Goal: Task Accomplishment & Management: Manage account settings

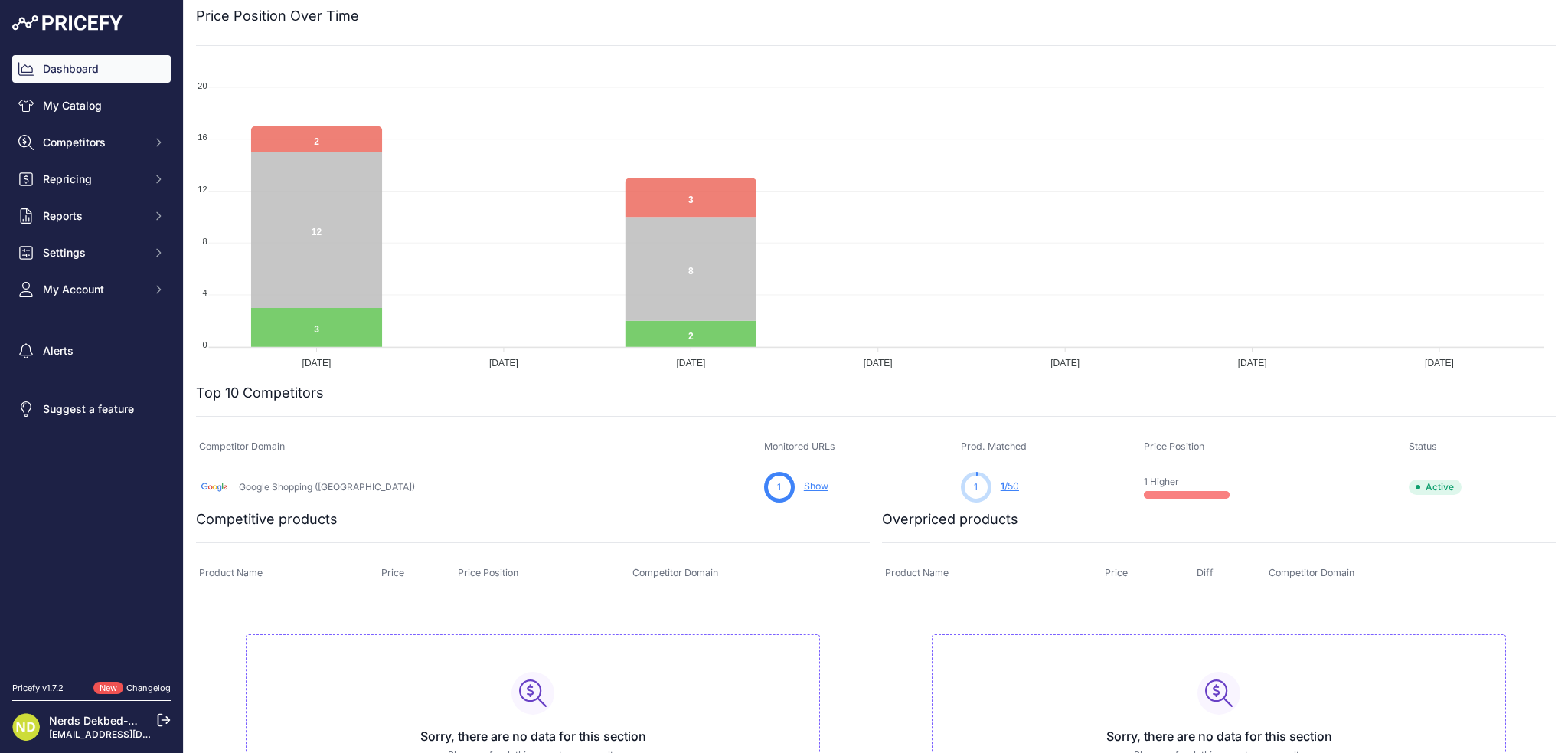
scroll to position [220, 0]
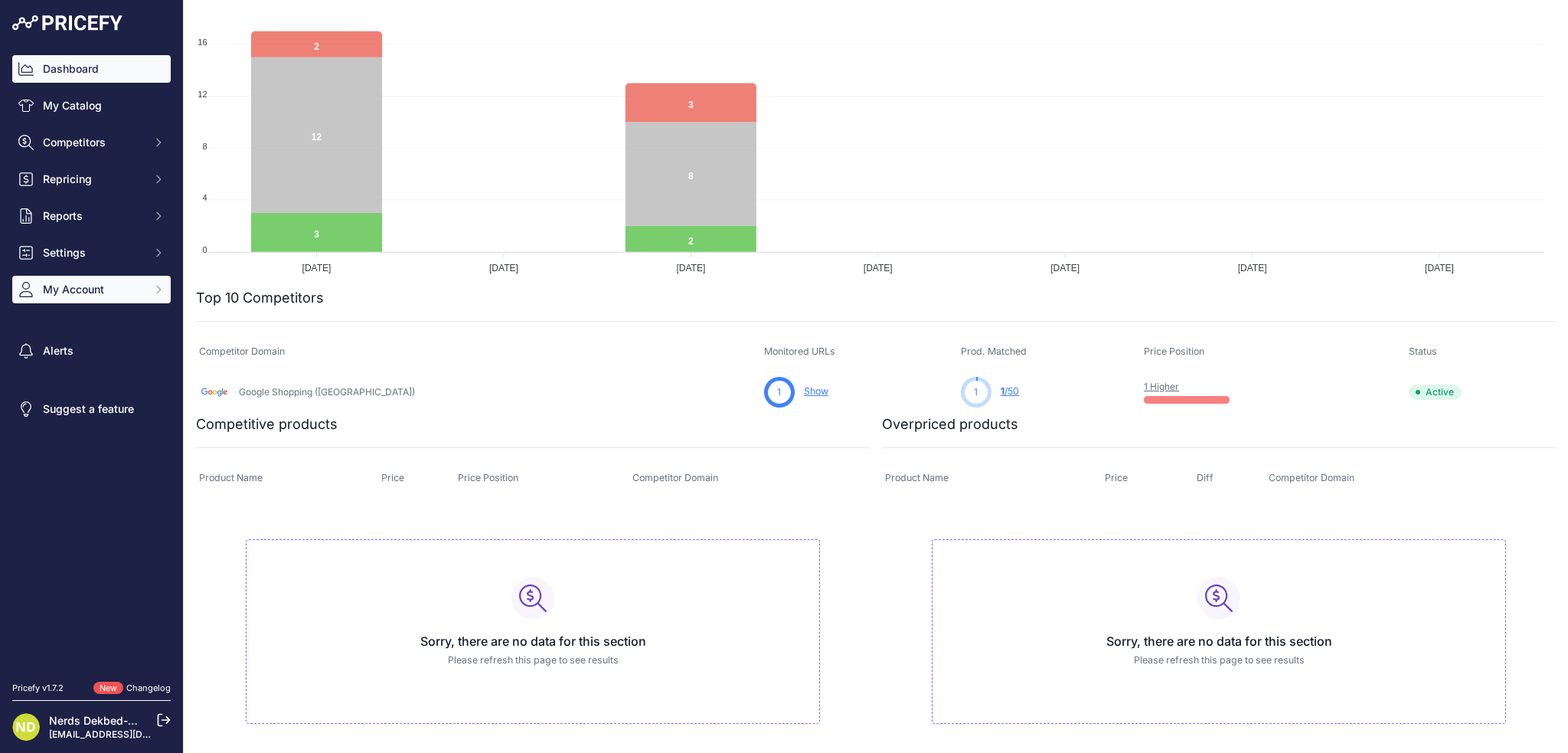
click at [54, 289] on span "My Account" at bounding box center [93, 289] width 101 height 15
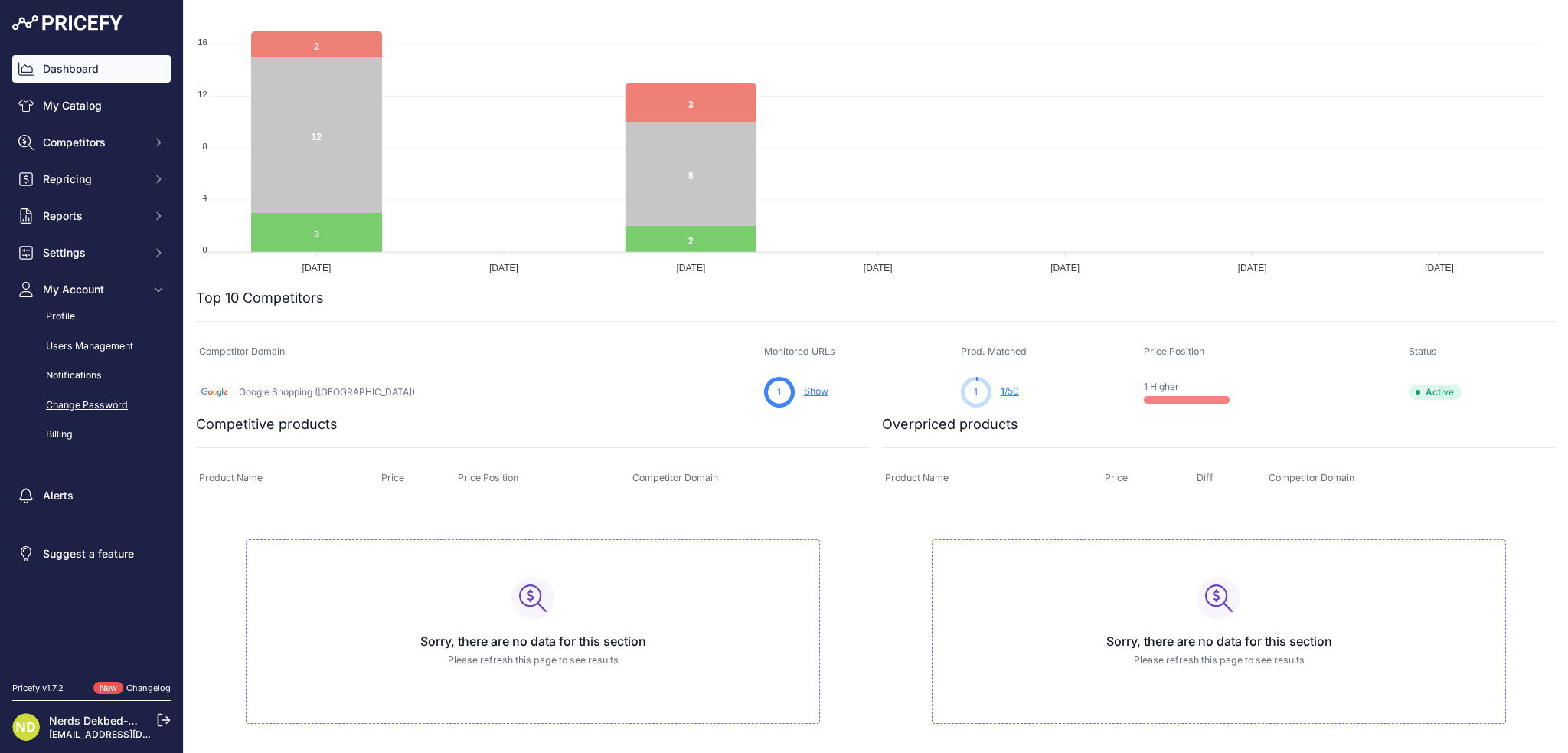
click at [62, 418] on link "Change Password" at bounding box center [91, 406] width 159 height 27
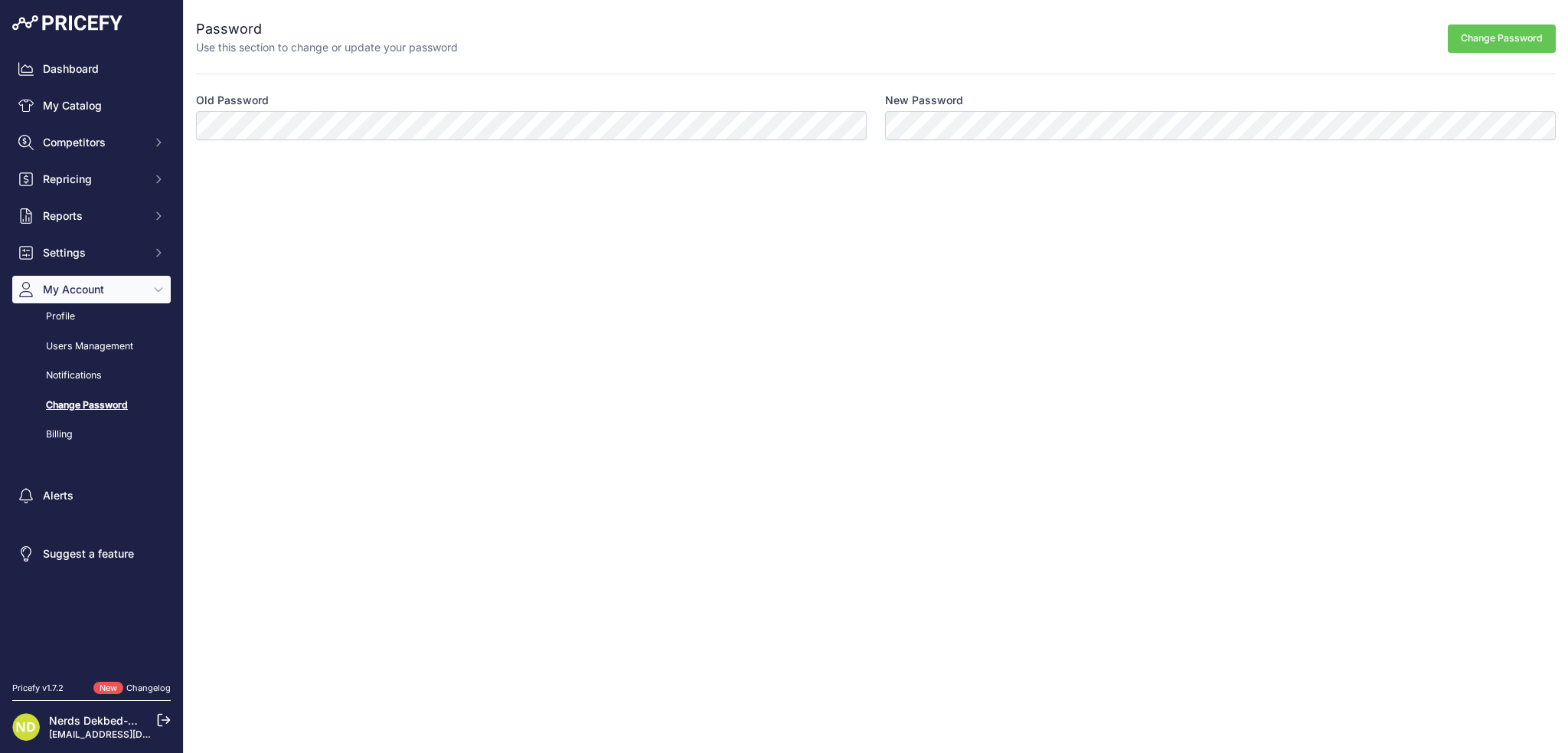
click at [61, 434] on link "Billing" at bounding box center [91, 435] width 159 height 27
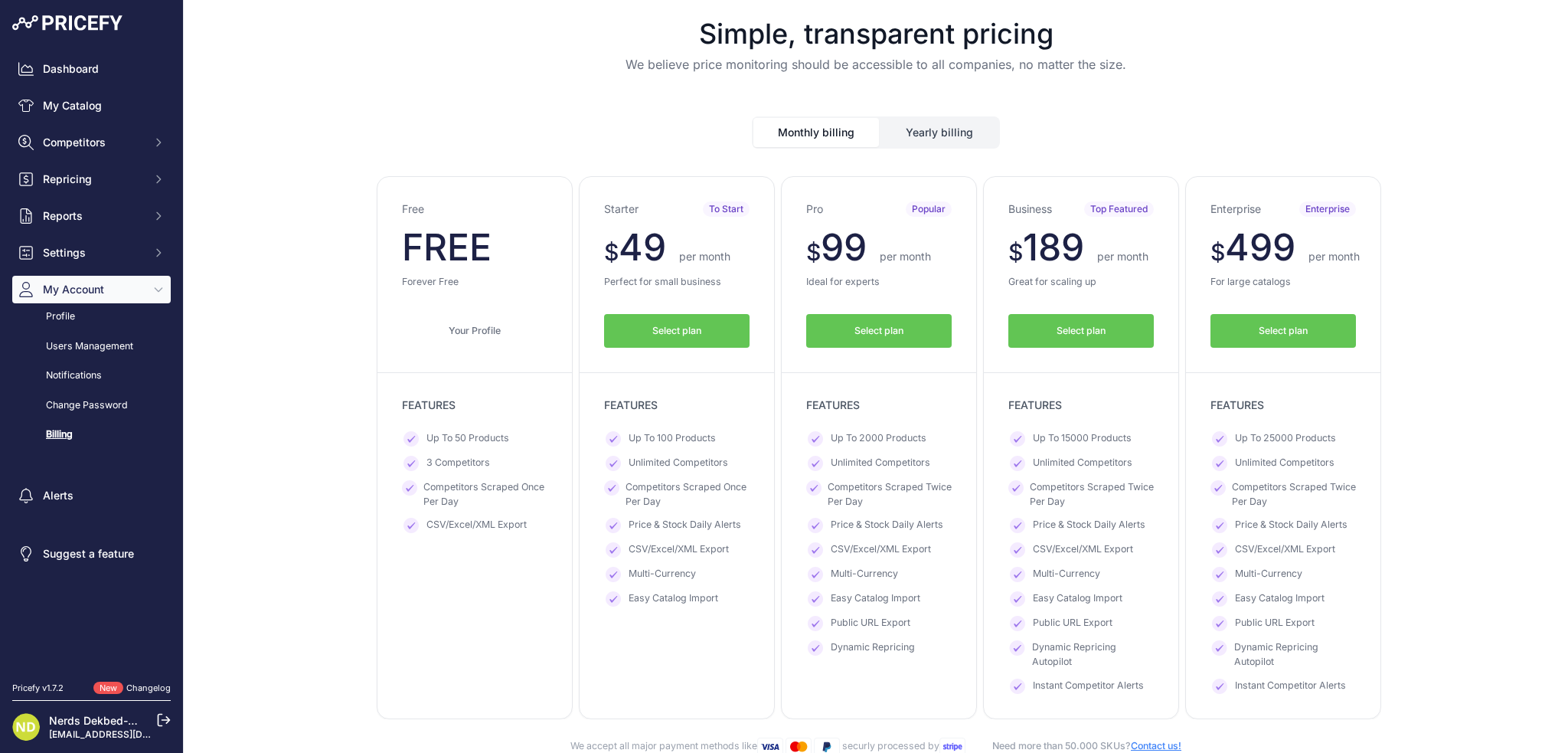
click at [667, 318] on button "Select plan" at bounding box center [677, 331] width 145 height 34
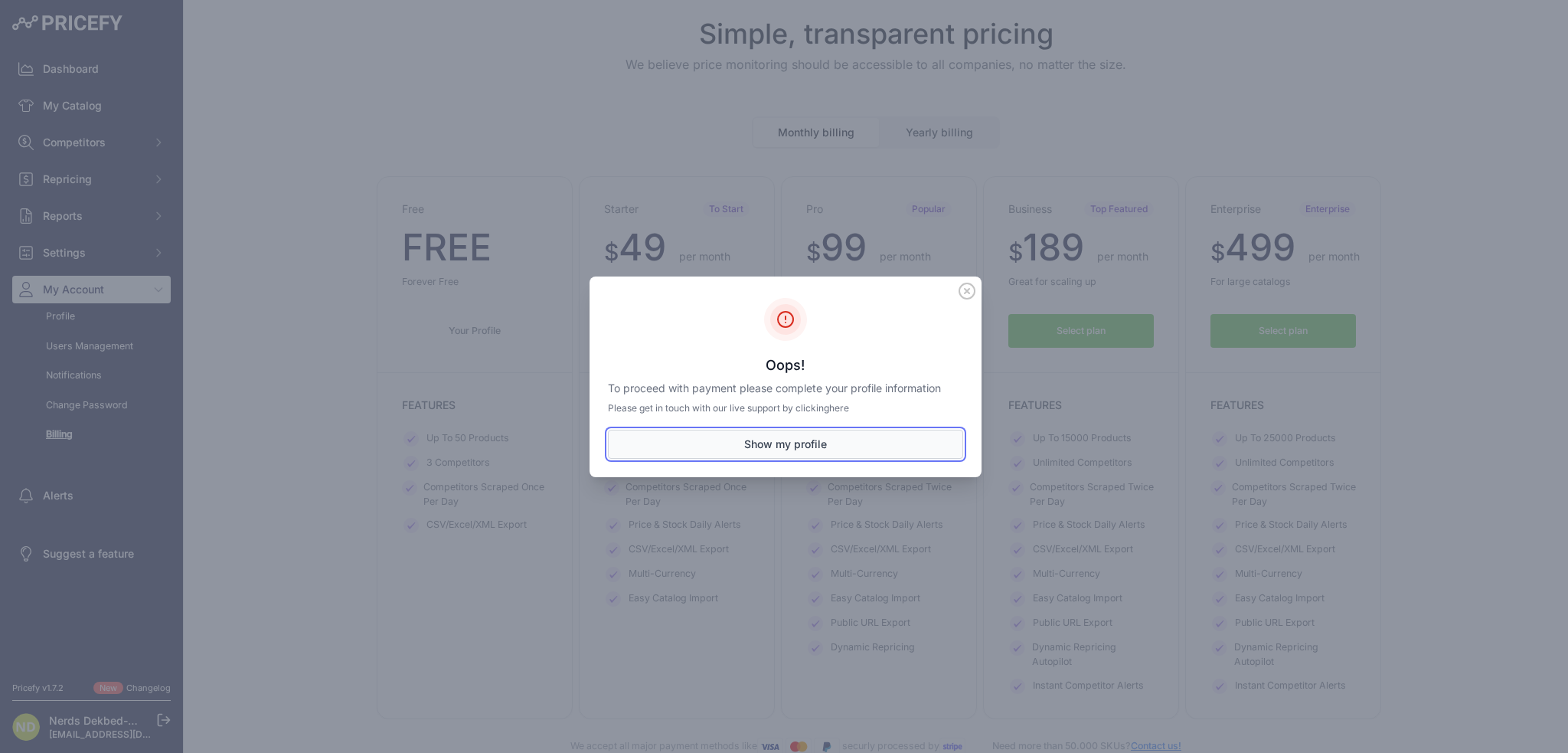
click at [691, 448] on button "Show my profile" at bounding box center [786, 444] width 355 height 29
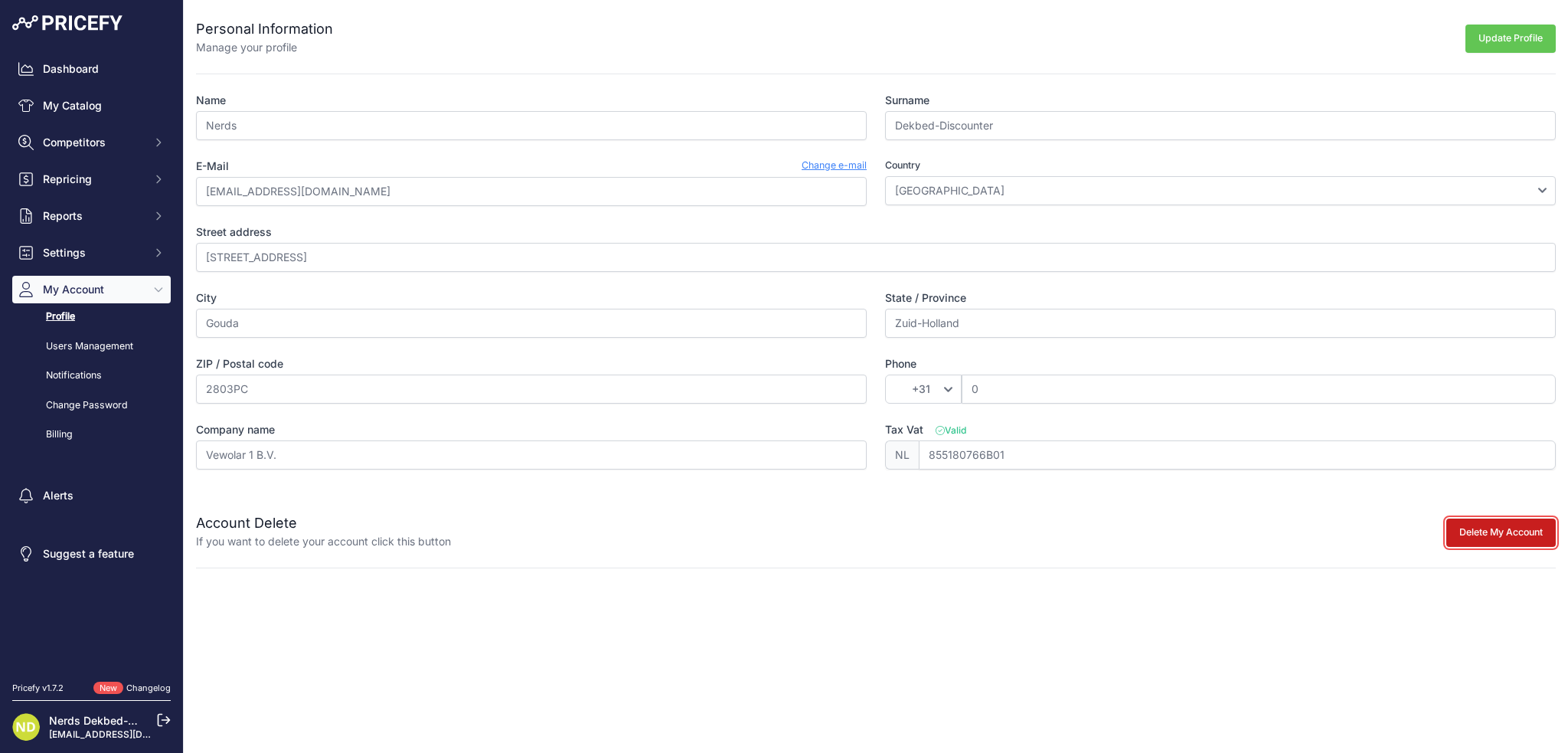
click at [1499, 525] on button "Delete My Account" at bounding box center [1501, 532] width 109 height 28
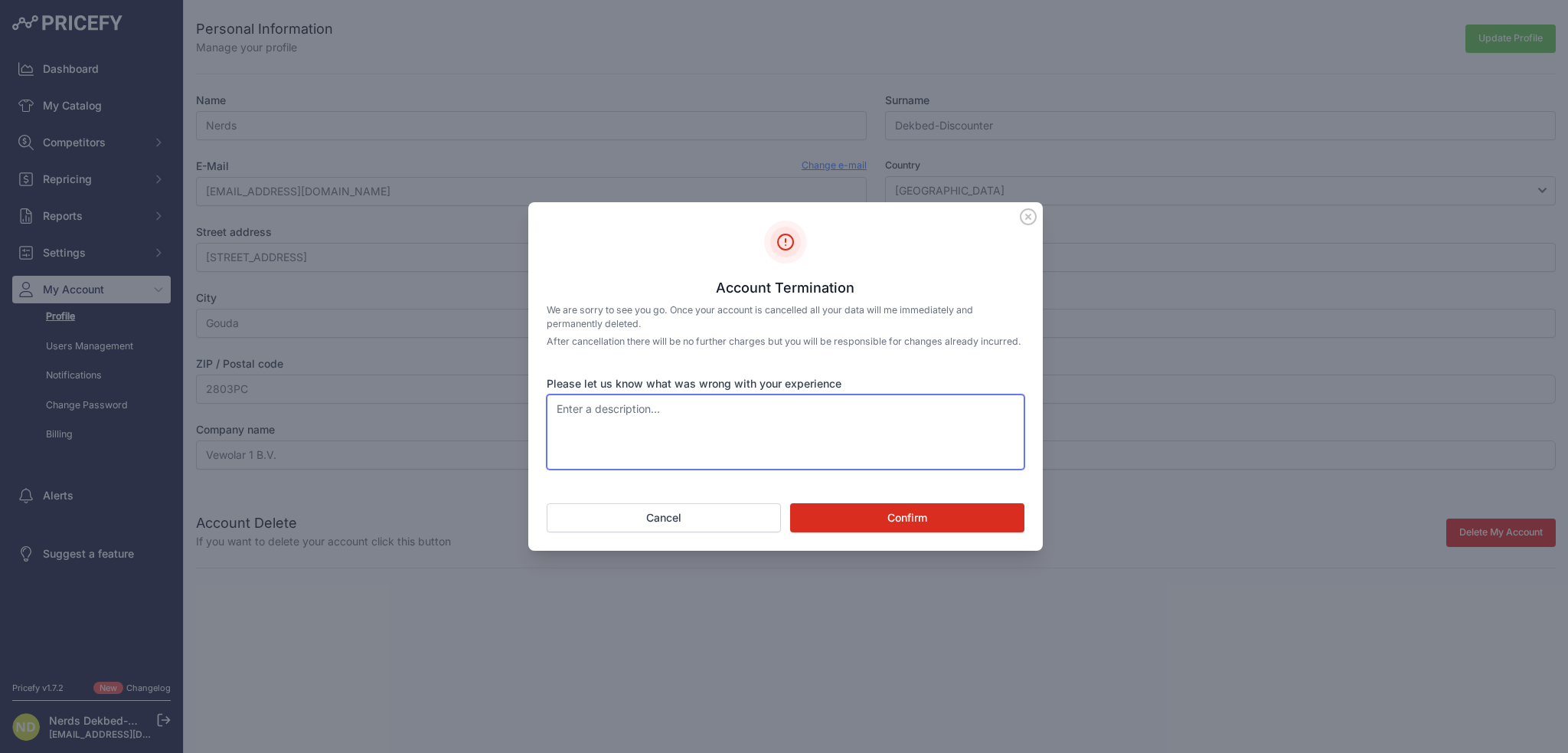
click at [702, 460] on textarea "Please let us know what was wrong with your experience" at bounding box center [786, 432] width 478 height 75
click at [796, 424] on textarea "Please let us know what was wrong with your experience" at bounding box center [786, 432] width 478 height 75
click at [708, 449] on textarea "Please let us know what was wrong with your experience" at bounding box center [786, 432] width 478 height 75
type textarea "Plat"
type textarea "Account seems broken, can't add payment, can't choose what products to compare …"
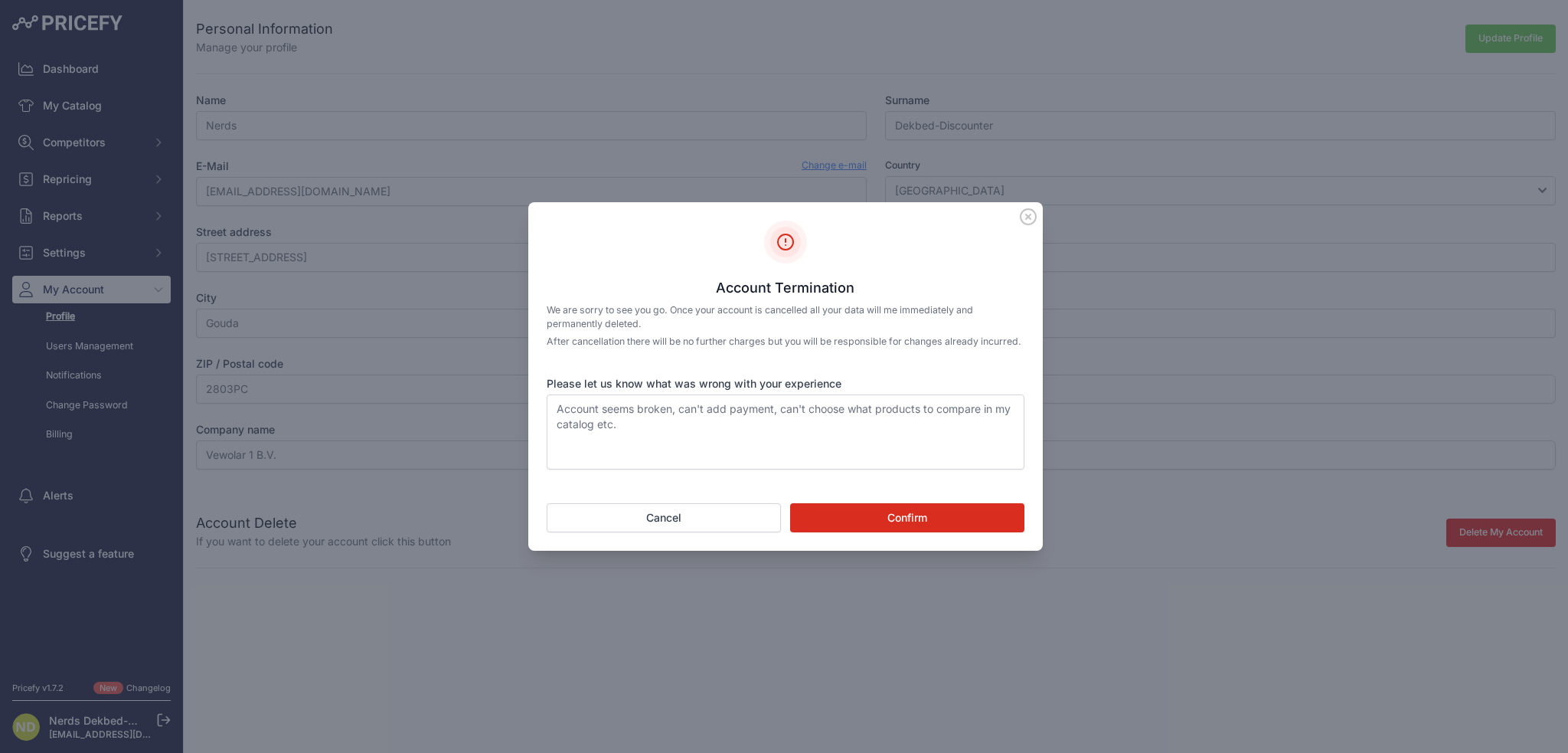
click at [924, 533] on button "Confirm" at bounding box center [907, 517] width 234 height 29
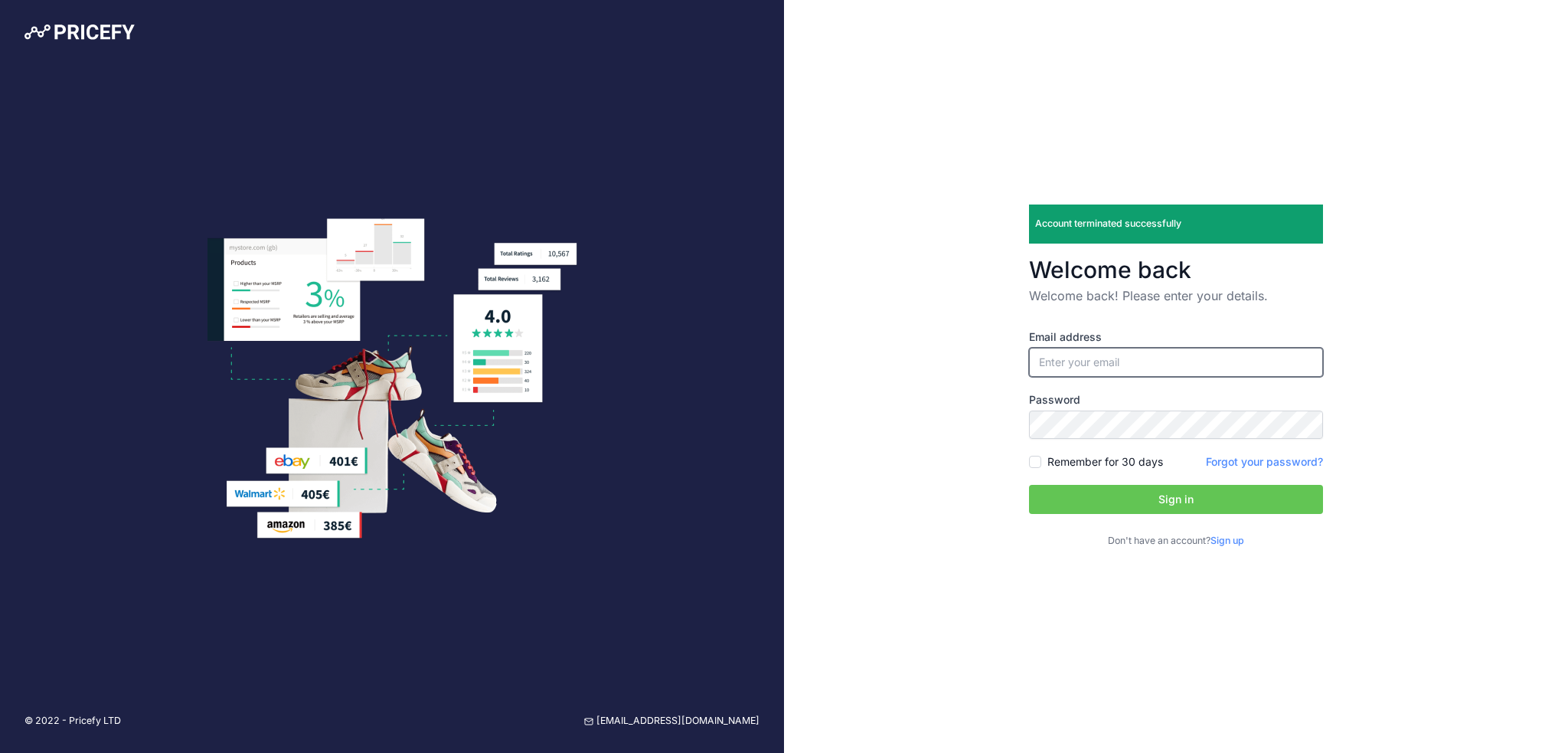
click at [1130, 361] on input "email" at bounding box center [1176, 362] width 294 height 29
click at [1293, 287] on p "Welcome back! Please enter your details." at bounding box center [1176, 295] width 294 height 18
click at [1245, 539] on link "Sign up" at bounding box center [1227, 540] width 34 height 11
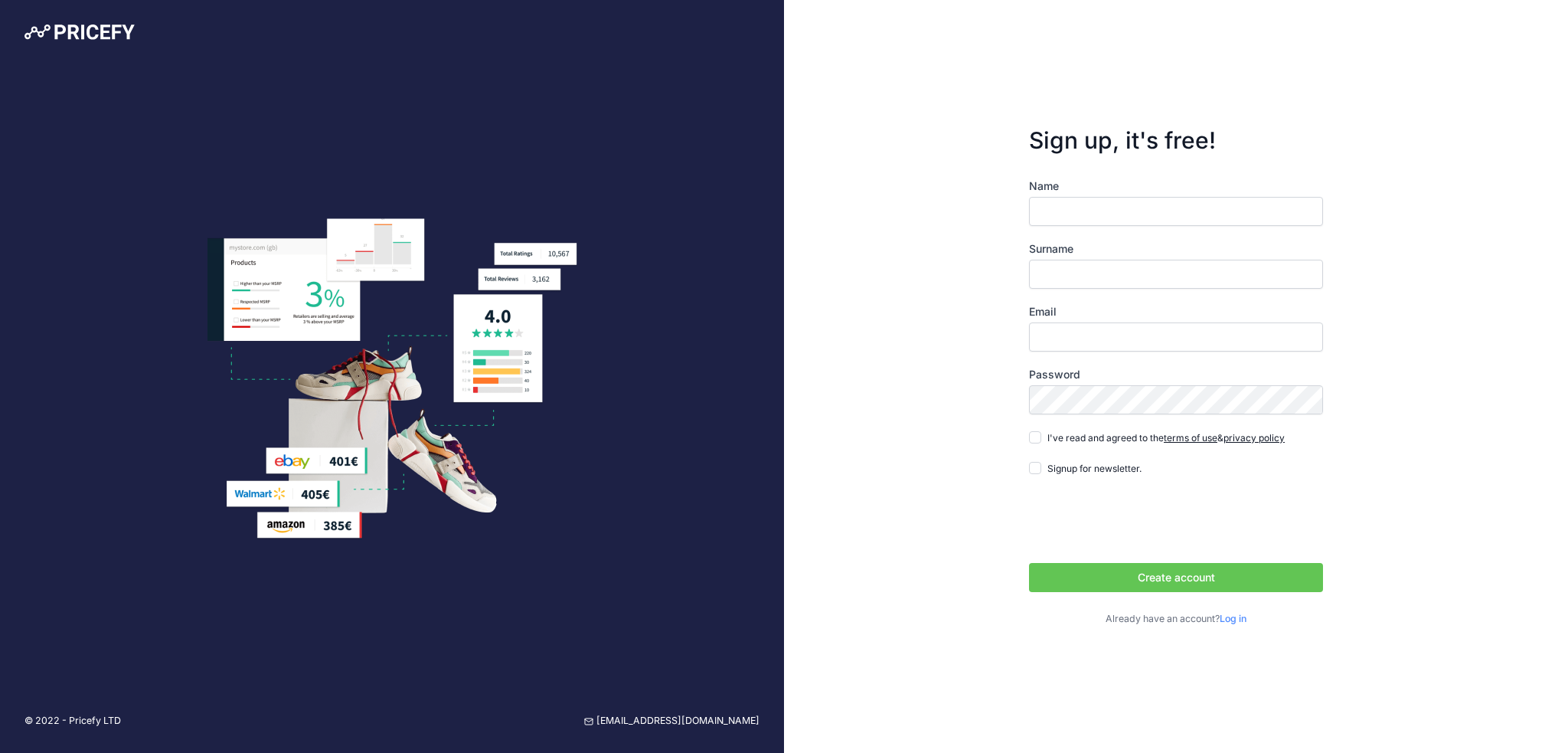
click at [1114, 165] on div "Name Surname Email Password terms of use privacy policy" at bounding box center [1176, 390] width 294 height 472
click at [1101, 202] on input "Name" at bounding box center [1176, 211] width 294 height 29
type input "Nerds"
type input "Dekbed-Discounter"
type input "[EMAIL_ADDRESS][DOMAIN_NAME]"
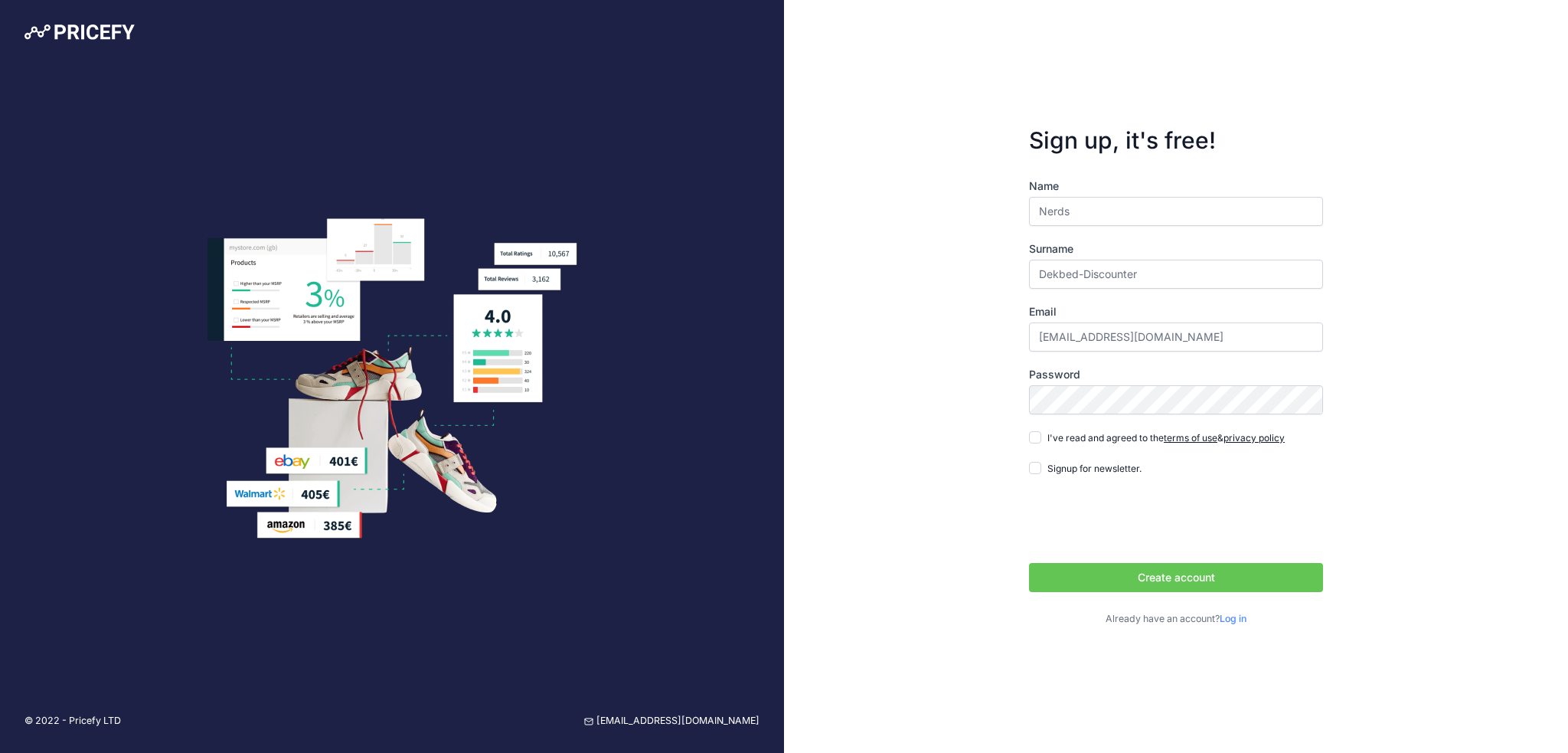
click at [1047, 441] on span "I've read and agreed to the terms of use & privacy policy" at bounding box center [1166, 438] width 237 height 11
click at [1041, 441] on input "I've read and agreed to the terms of use & privacy policy" at bounding box center [1035, 437] width 12 height 12
checkbox input "true"
click at [1150, 576] on button "Create account" at bounding box center [1176, 577] width 294 height 29
